Goal: Transaction & Acquisition: Purchase product/service

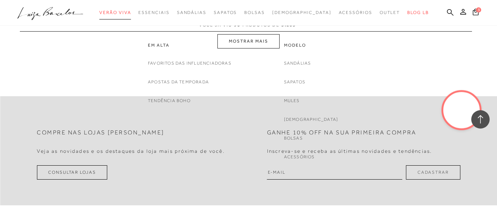
click at [131, 12] on span "Verão Viva" at bounding box center [115, 12] width 32 height 5
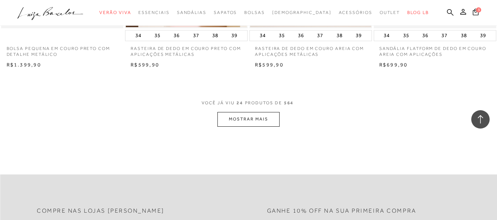
scroll to position [1399, 0]
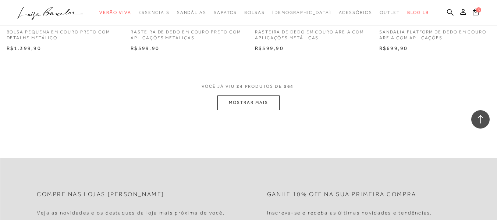
click at [269, 102] on button "MOSTRAR MAIS" at bounding box center [248, 103] width 62 height 14
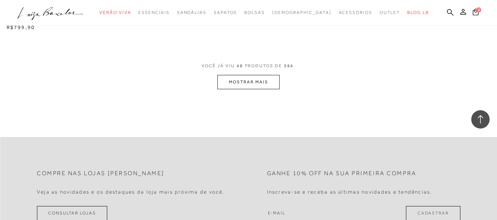
scroll to position [2833, 0]
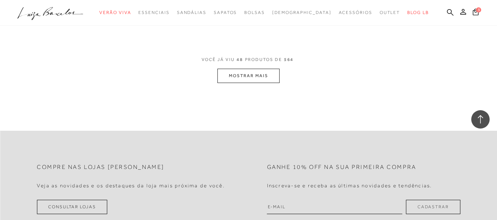
click at [277, 77] on button "MOSTRAR MAIS" at bounding box center [248, 76] width 62 height 14
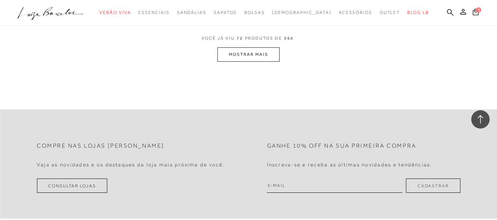
scroll to position [4268, 0]
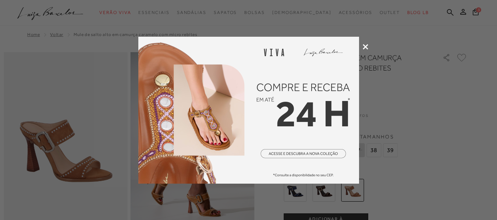
click at [360, 47] on div at bounding box center [248, 110] width 497 height 220
click at [366, 47] on icon at bounding box center [366, 47] width 6 height 6
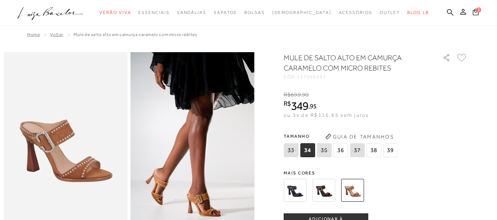
click at [476, 11] on span "3" at bounding box center [478, 9] width 5 height 5
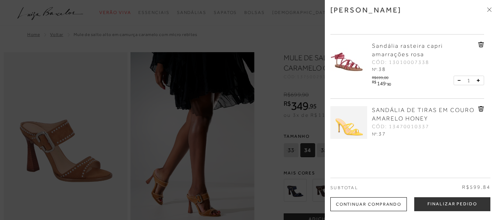
scroll to position [51, 0]
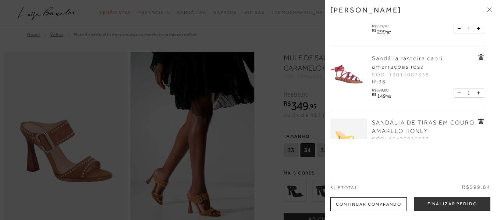
click at [481, 56] on icon at bounding box center [481, 57] width 6 height 6
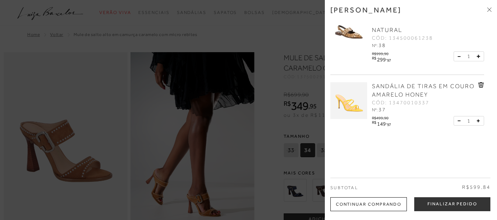
scroll to position [24, 0]
click at [286, 28] on div at bounding box center [248, 110] width 497 height 220
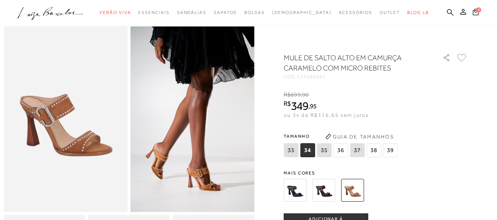
scroll to position [37, 0]
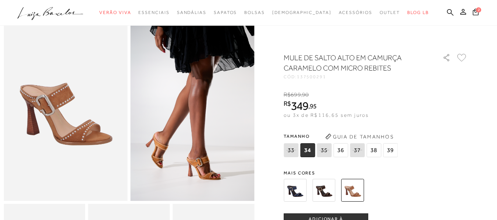
click at [319, 194] on img at bounding box center [323, 190] width 23 height 23
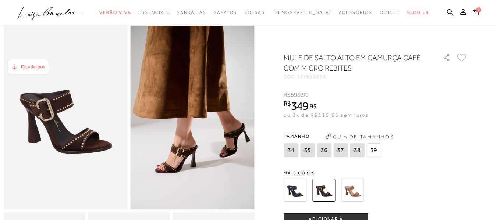
scroll to position [37, 0]
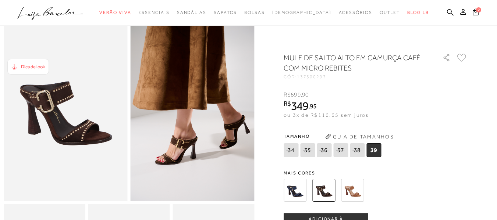
click at [359, 191] on img at bounding box center [352, 190] width 23 height 23
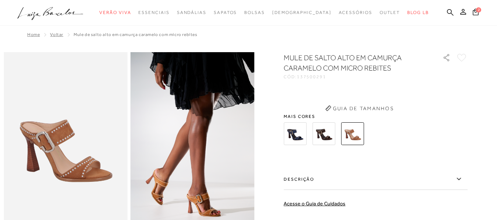
click at [298, 136] on div "MULE DE SALTO ALTO EM CAMURÇA CARAMELO COM MICRO REBITES CÓD: 137500291 × É nec…" at bounding box center [376, 179] width 184 height 252
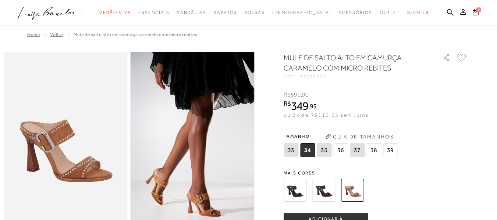
click at [297, 194] on img at bounding box center [295, 190] width 23 height 23
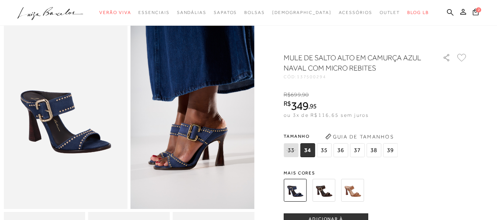
scroll to position [37, 0]
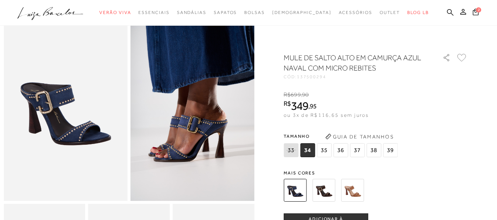
click at [377, 149] on span "38" at bounding box center [373, 150] width 15 height 14
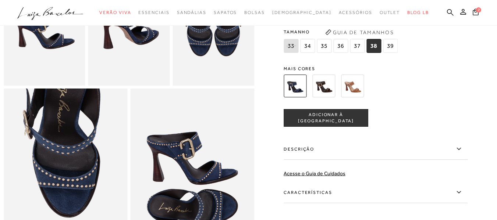
scroll to position [294, 0]
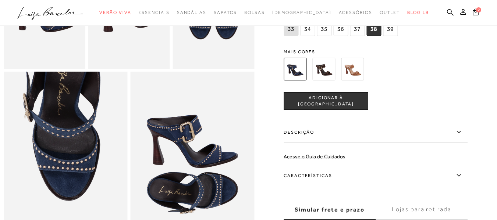
click at [328, 108] on span "ADICIONAR À SACOLA" at bounding box center [326, 101] width 84 height 13
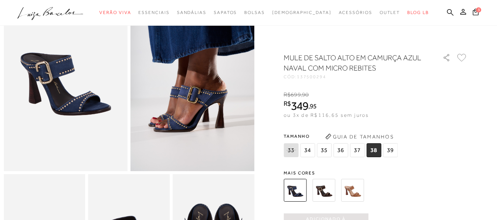
scroll to position [0, 0]
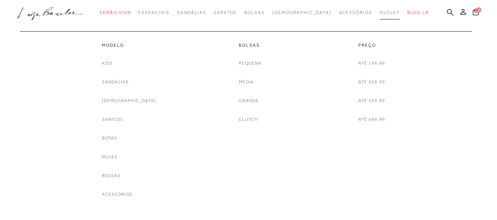
click at [380, 13] on span "Outlet" at bounding box center [390, 12] width 21 height 5
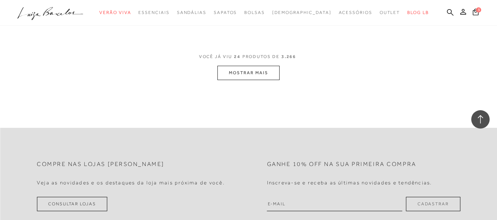
scroll to position [1469, 0]
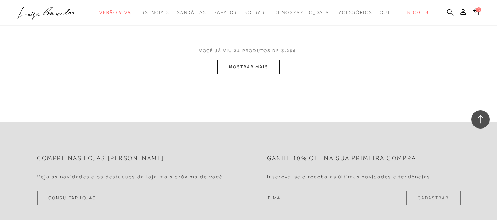
click at [251, 74] on button "MOSTRAR MAIS" at bounding box center [248, 67] width 62 height 14
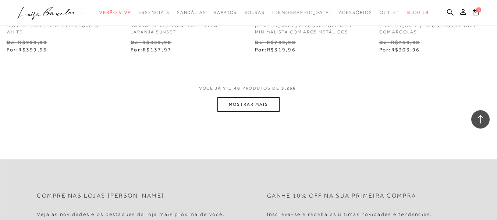
scroll to position [2903, 0]
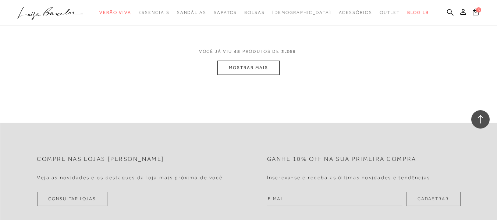
click at [271, 72] on button "MOSTRAR MAIS" at bounding box center [248, 68] width 62 height 14
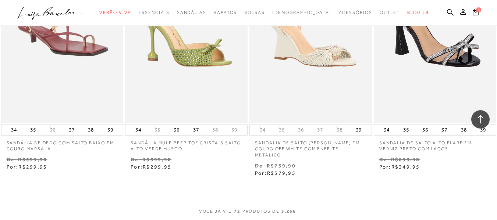
scroll to position [4301, 0]
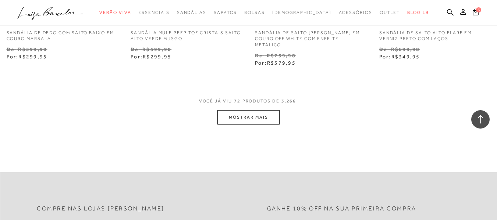
click at [233, 116] on button "MOSTRAR MAIS" at bounding box center [248, 117] width 62 height 14
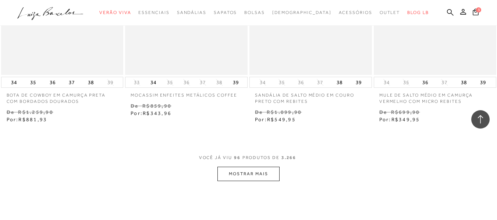
scroll to position [5735, 0]
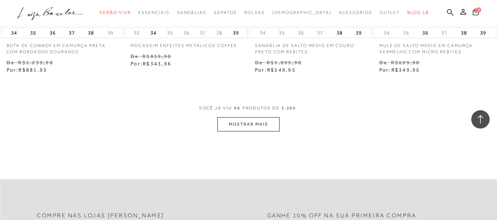
click at [255, 124] on button "MOSTRAR MAIS" at bounding box center [248, 124] width 62 height 14
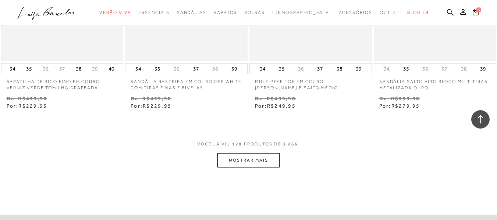
scroll to position [7170, 0]
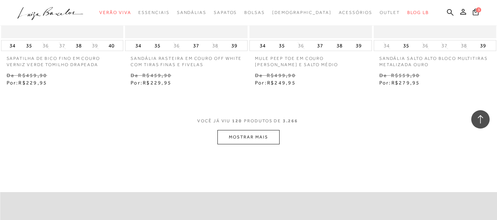
click at [250, 131] on button "MOSTRAR MAIS" at bounding box center [248, 137] width 62 height 14
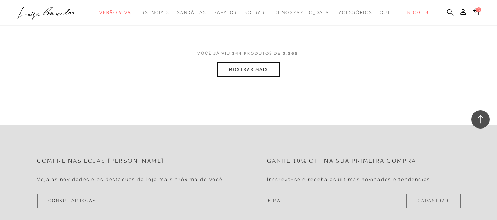
scroll to position [8678, 0]
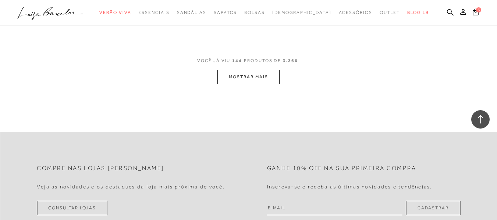
click at [258, 78] on button "MOSTRAR MAIS" at bounding box center [248, 77] width 62 height 14
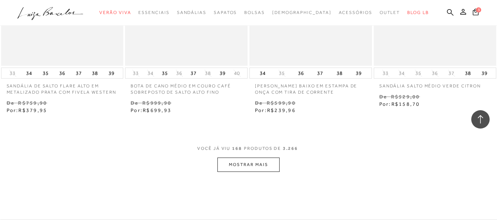
scroll to position [10075, 0]
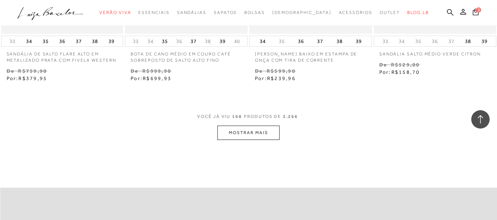
click at [246, 138] on button "MOSTRAR MAIS" at bounding box center [248, 133] width 62 height 14
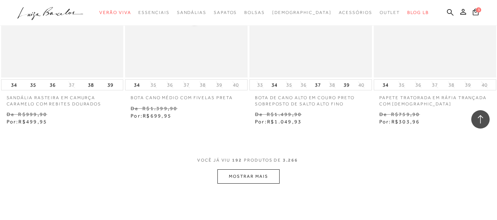
scroll to position [11510, 0]
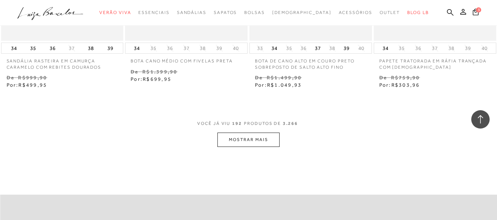
click at [260, 142] on button "MOSTRAR MAIS" at bounding box center [248, 140] width 62 height 14
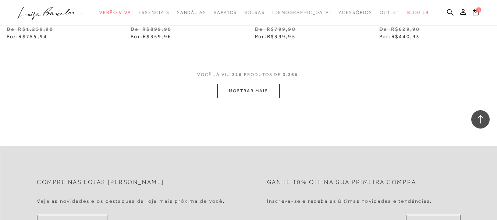
scroll to position [13018, 0]
